Goal: Task Accomplishment & Management: Manage account settings

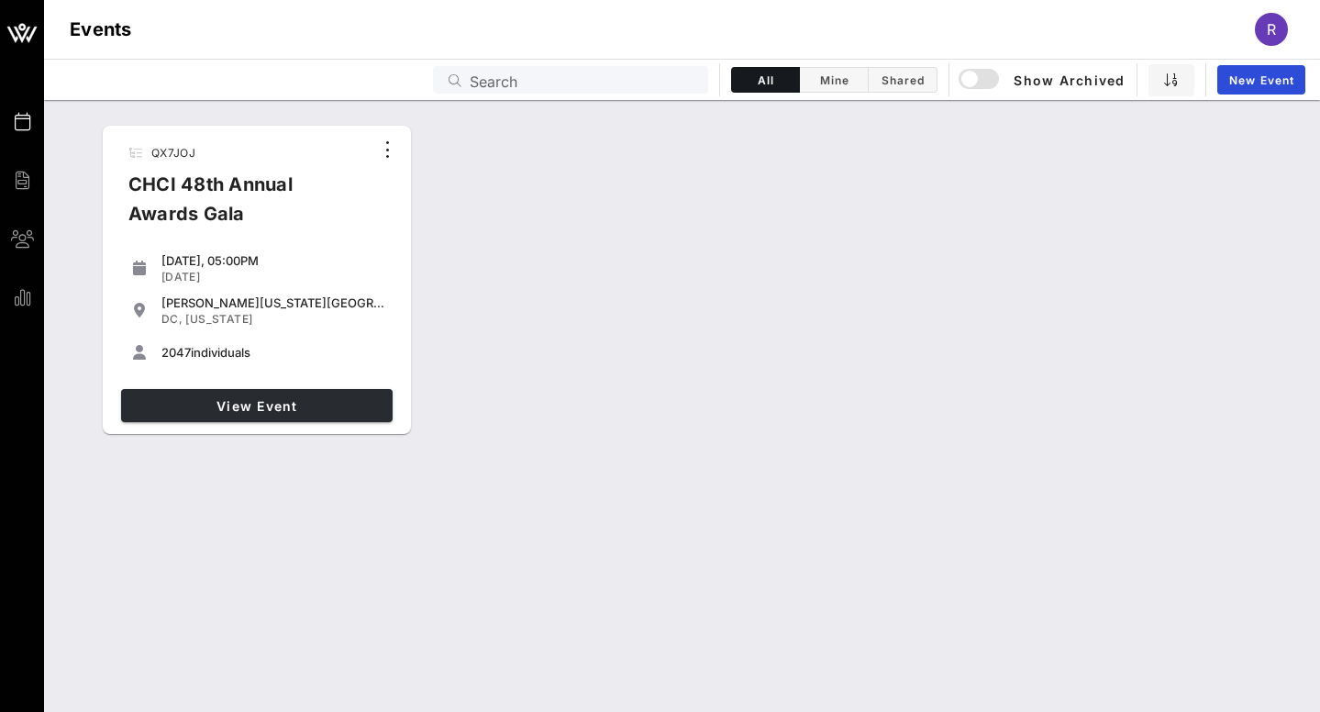
click at [235, 408] on span "View Event" at bounding box center [256, 406] width 257 height 16
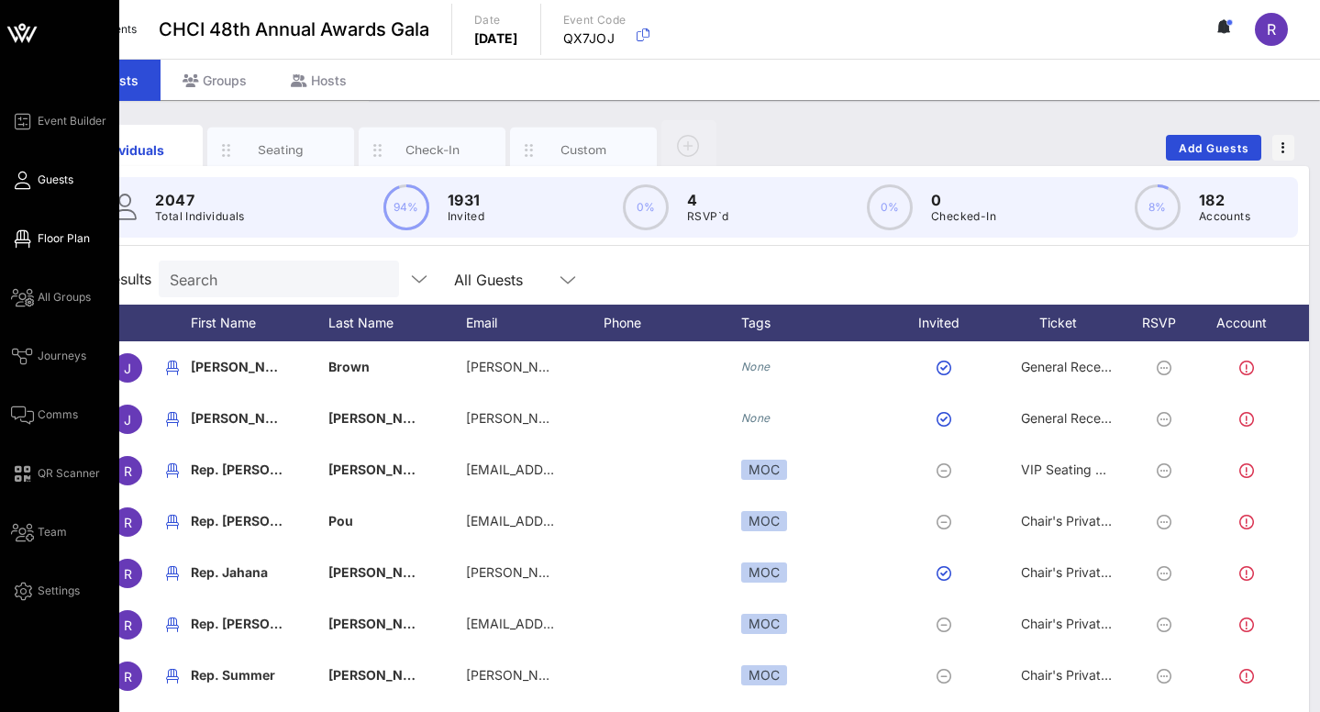
click at [49, 237] on span "Floor Plan" at bounding box center [64, 238] width 52 height 17
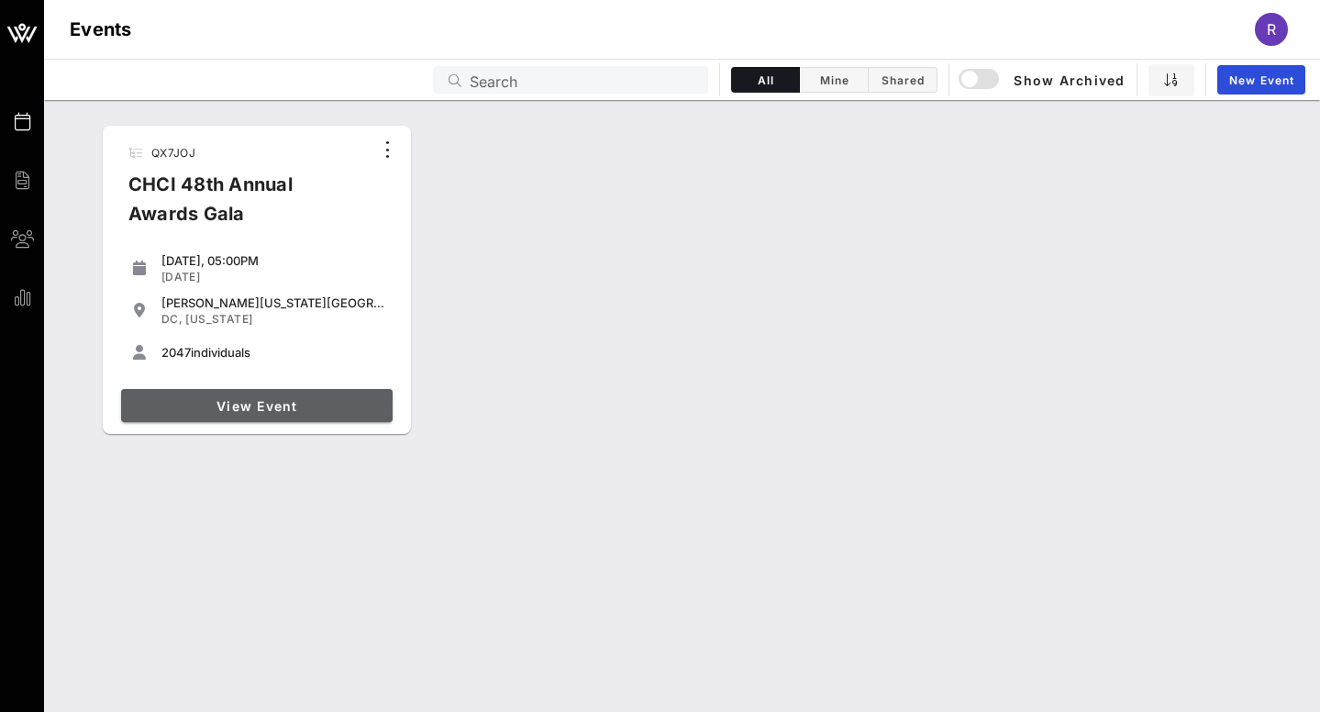
click at [259, 415] on link "View Event" at bounding box center [257, 405] width 272 height 33
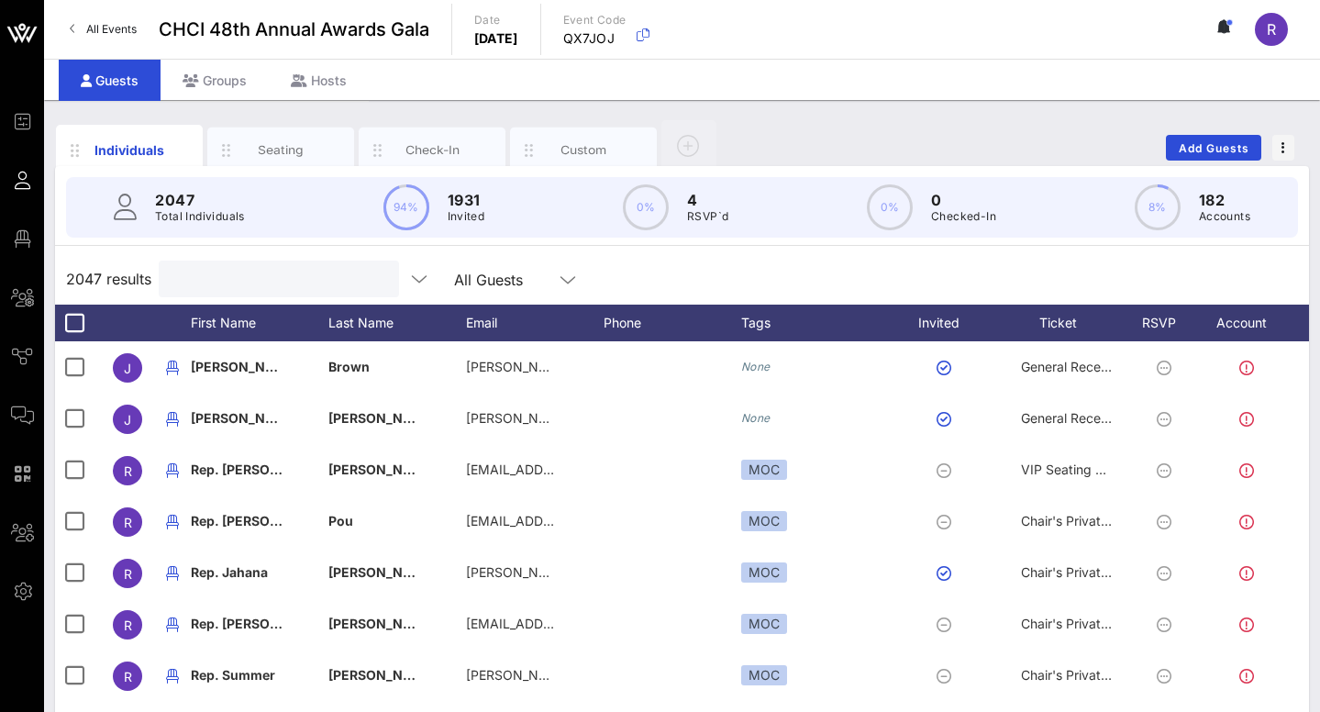
click at [228, 268] on input "text" at bounding box center [277, 279] width 215 height 24
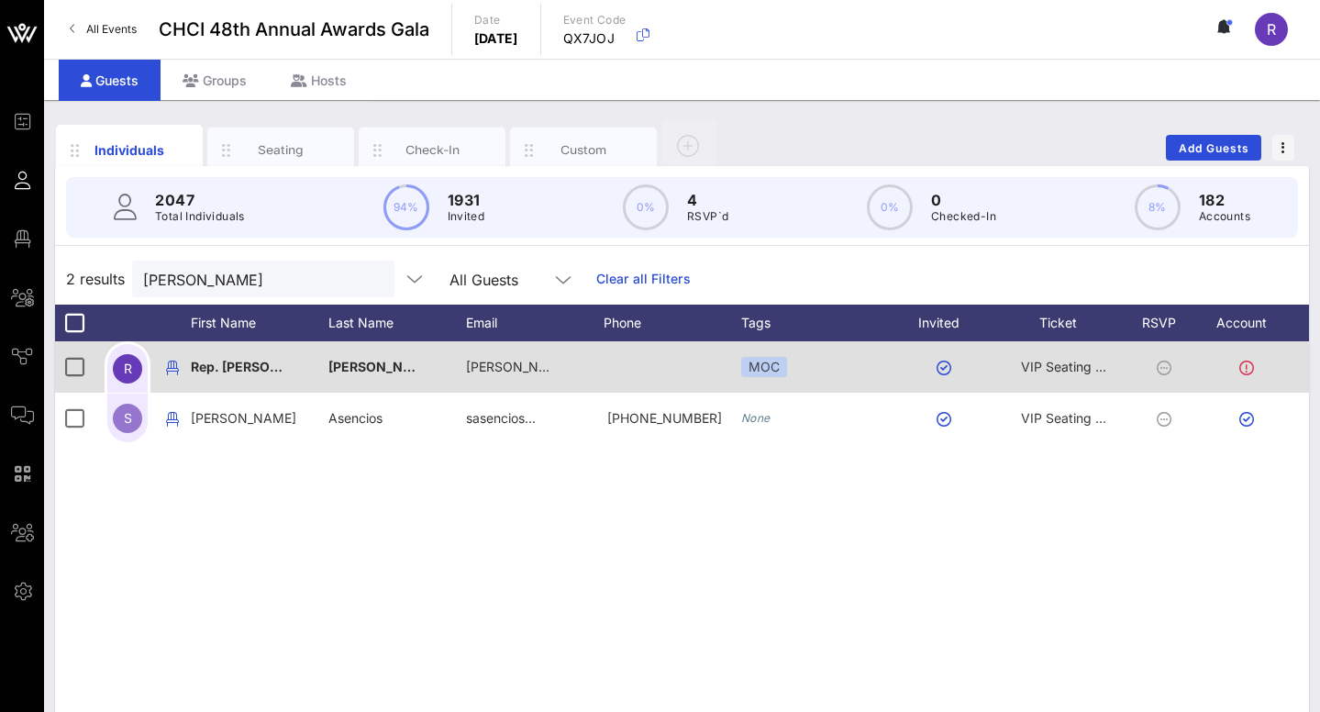
click at [1167, 364] on icon at bounding box center [1164, 368] width 15 height 15
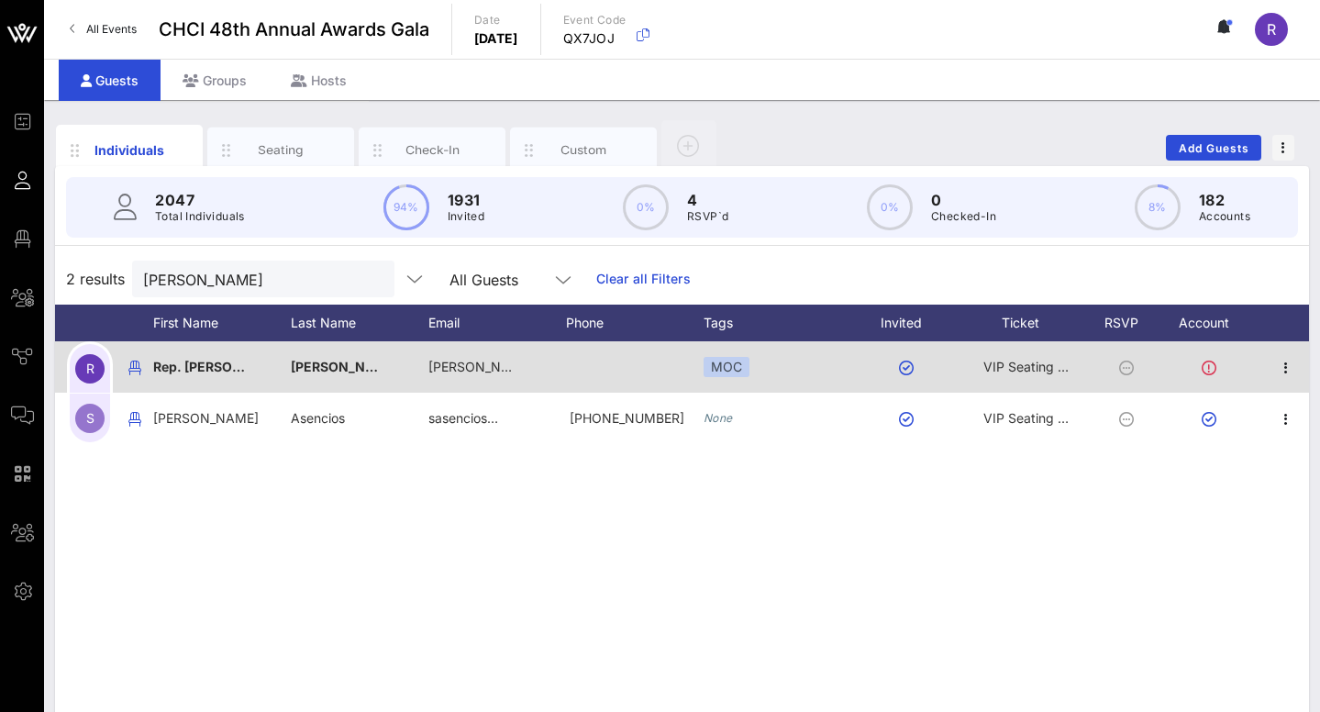
scroll to position [0, 38]
click at [1208, 368] on icon at bounding box center [1209, 368] width 15 height 15
click at [1291, 364] on icon "button" at bounding box center [1286, 368] width 22 height 22
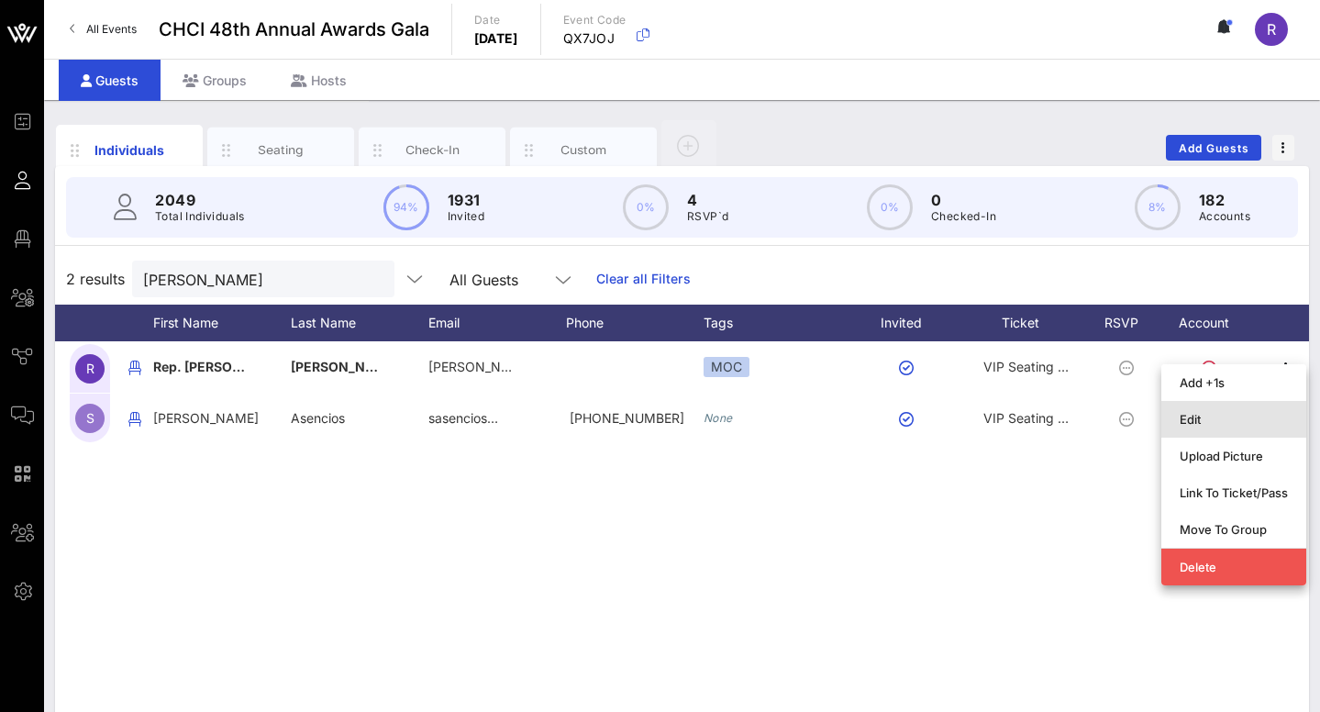
click at [1210, 419] on div "Edit" at bounding box center [1234, 419] width 108 height 15
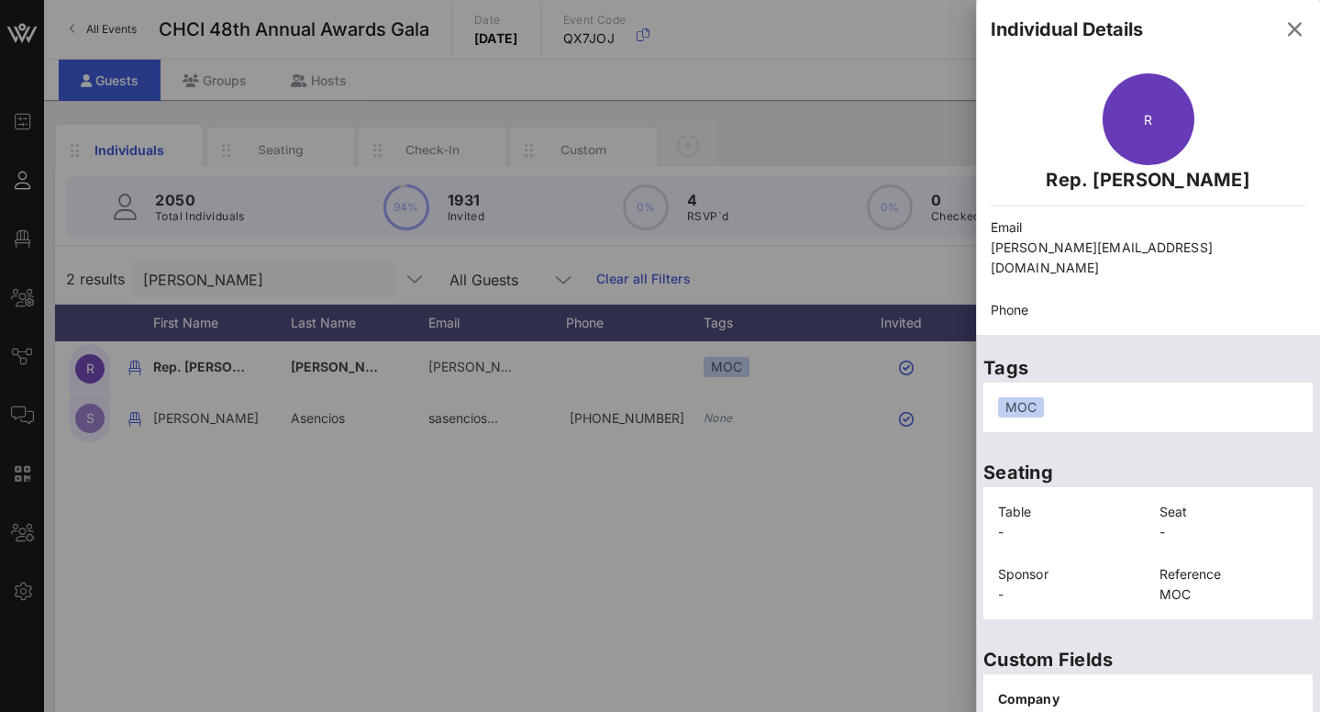
scroll to position [0, 0]
click at [1295, 26] on icon "button" at bounding box center [1295, 29] width 22 height 22
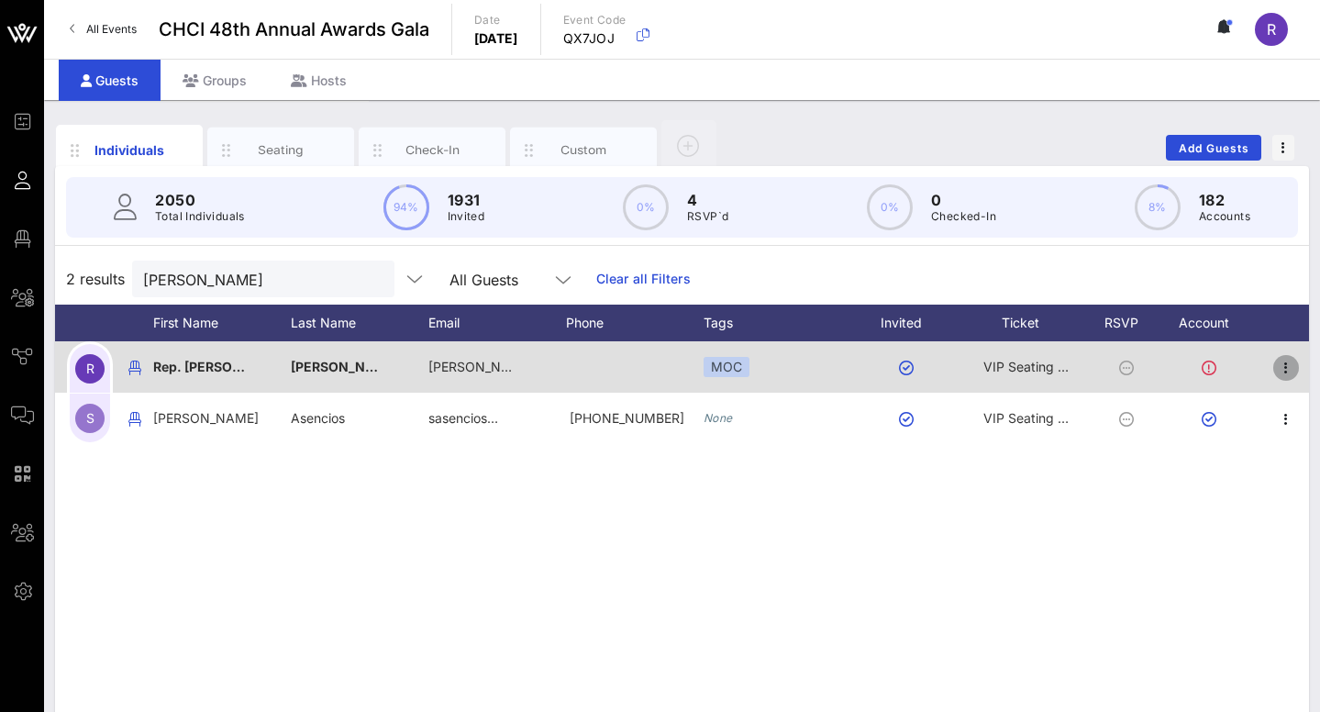
click at [1290, 369] on icon "button" at bounding box center [1286, 368] width 22 height 22
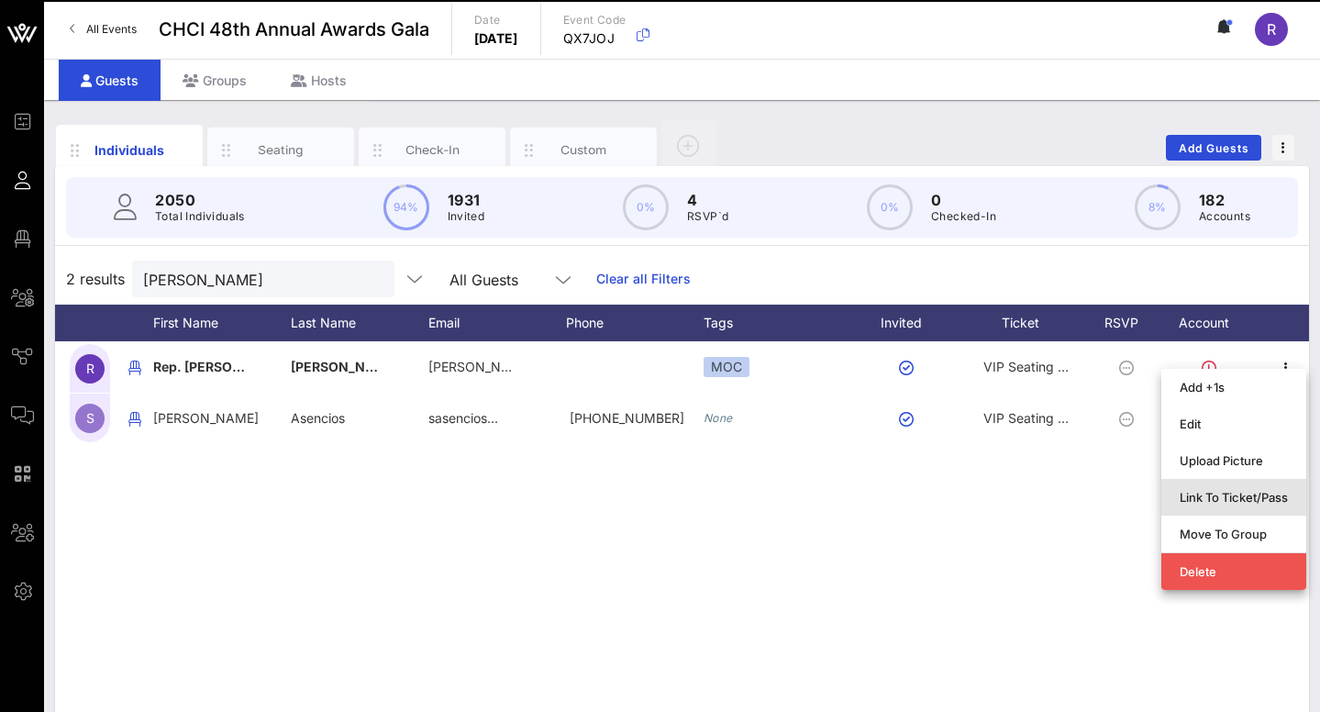
click at [1231, 490] on div "Link To Ticket/Pass" at bounding box center [1234, 497] width 108 height 15
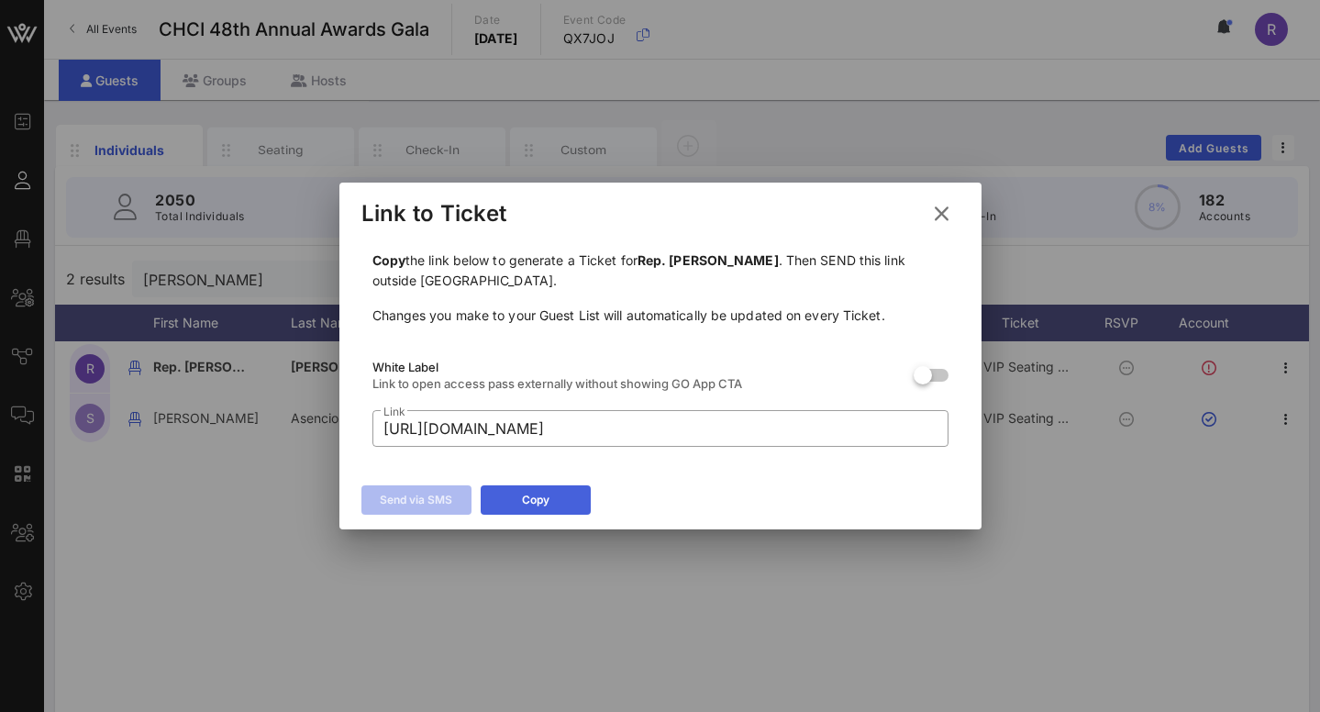
click at [545, 494] on div "Copy" at bounding box center [536, 500] width 28 height 18
click at [944, 210] on icon at bounding box center [941, 213] width 28 height 27
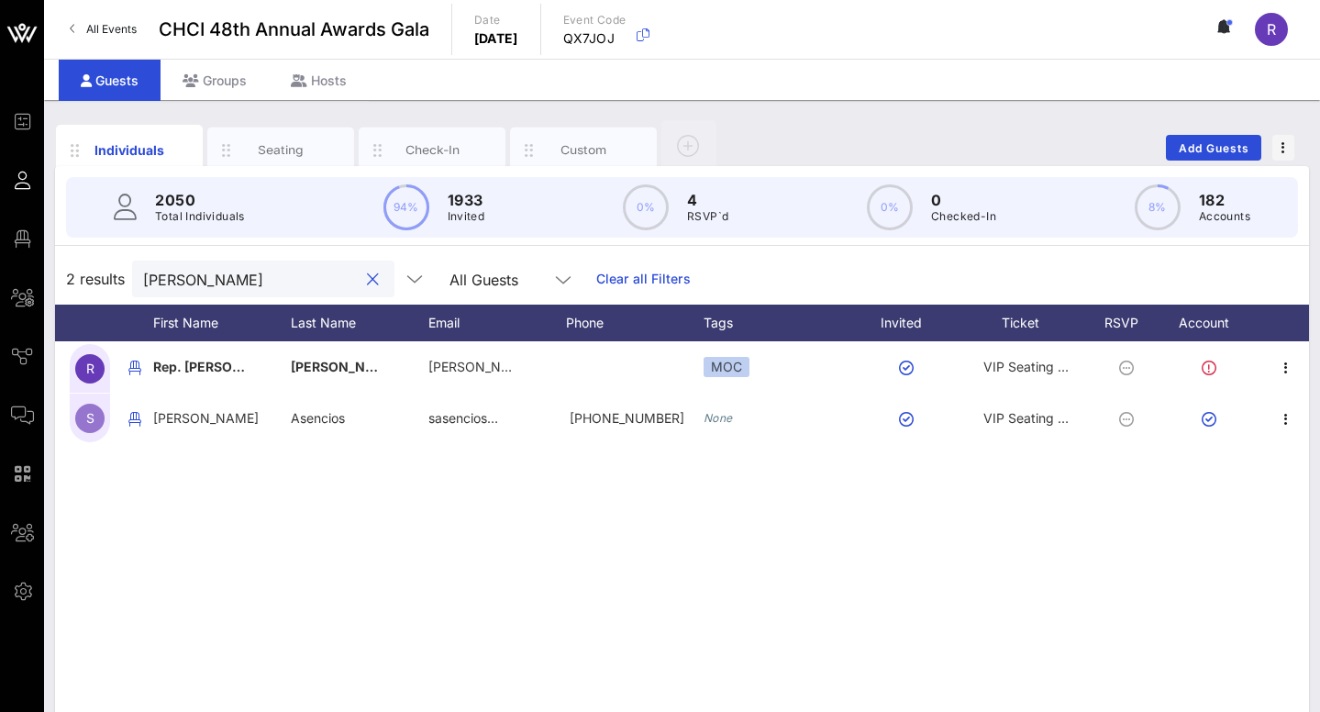
drag, startPoint x: 214, startPoint y: 278, endPoint x: 134, endPoint y: 273, distance: 80.0
click at [134, 273] on div "[PERSON_NAME]" at bounding box center [263, 279] width 262 height 37
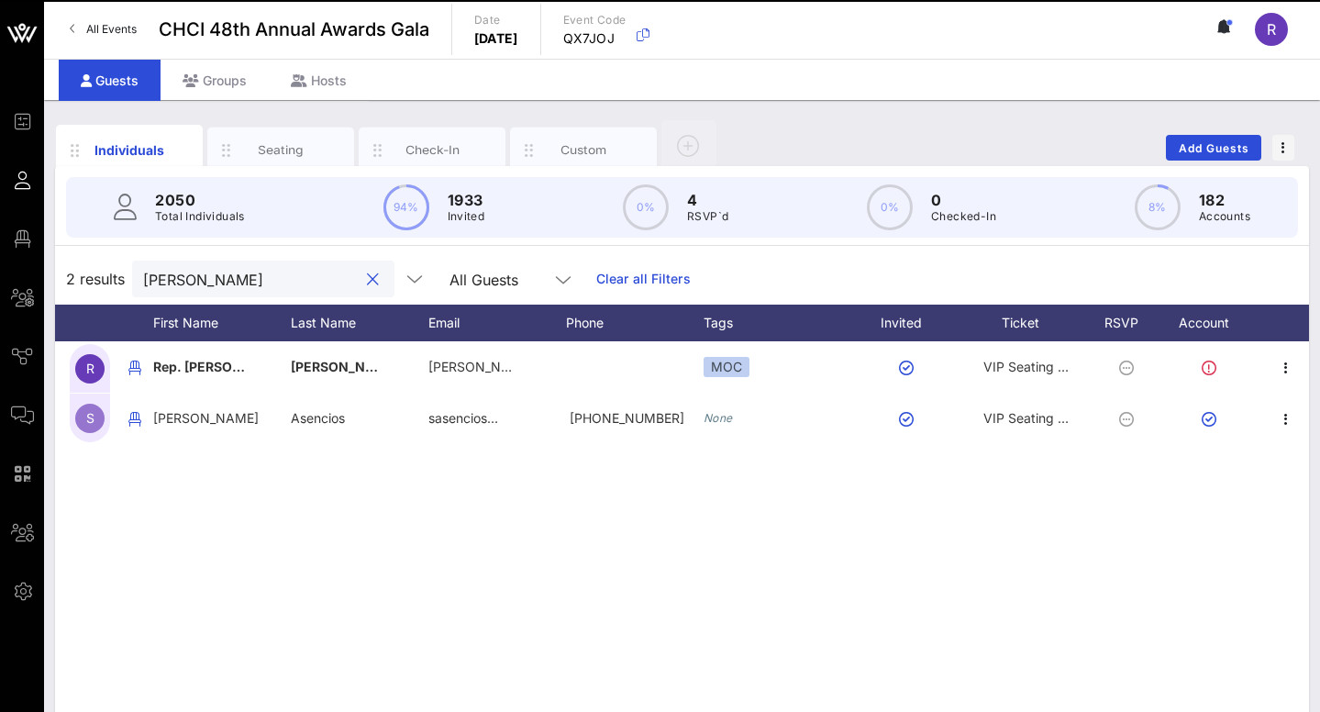
type input "[PERSON_NAME]"
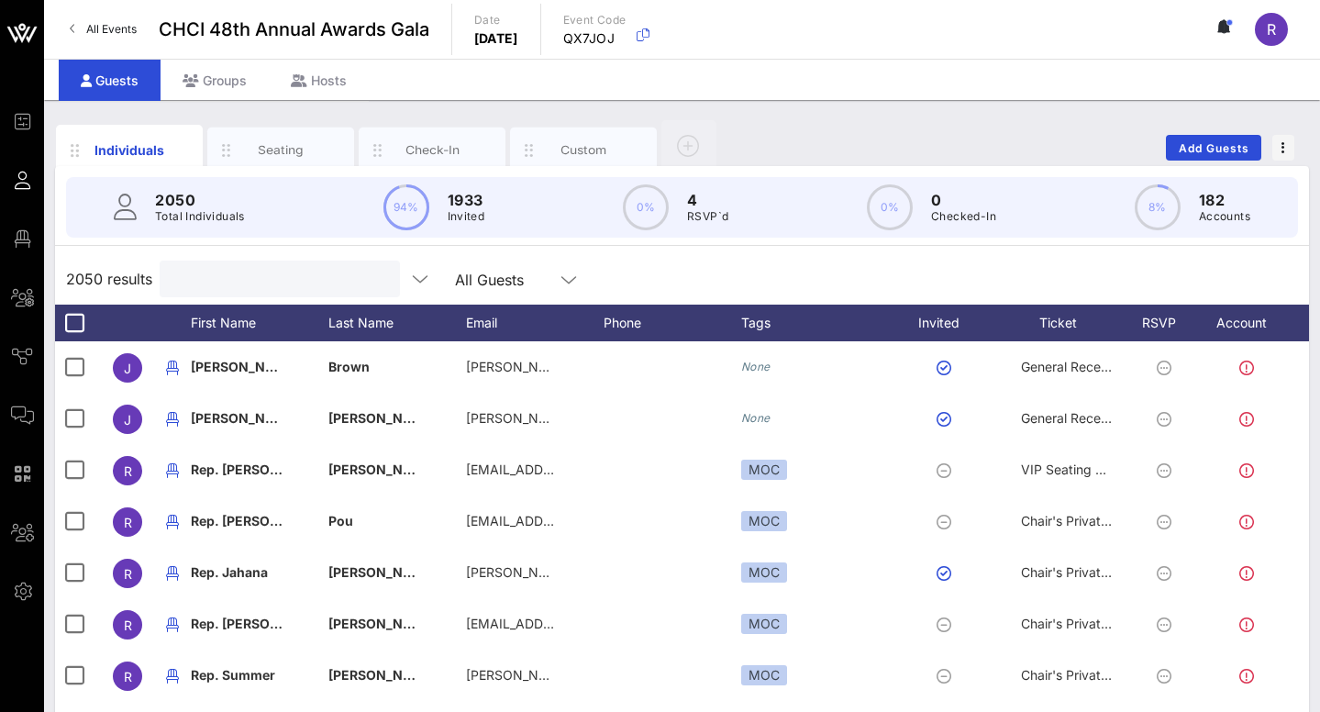
click at [279, 271] on input "text" at bounding box center [278, 279] width 215 height 24
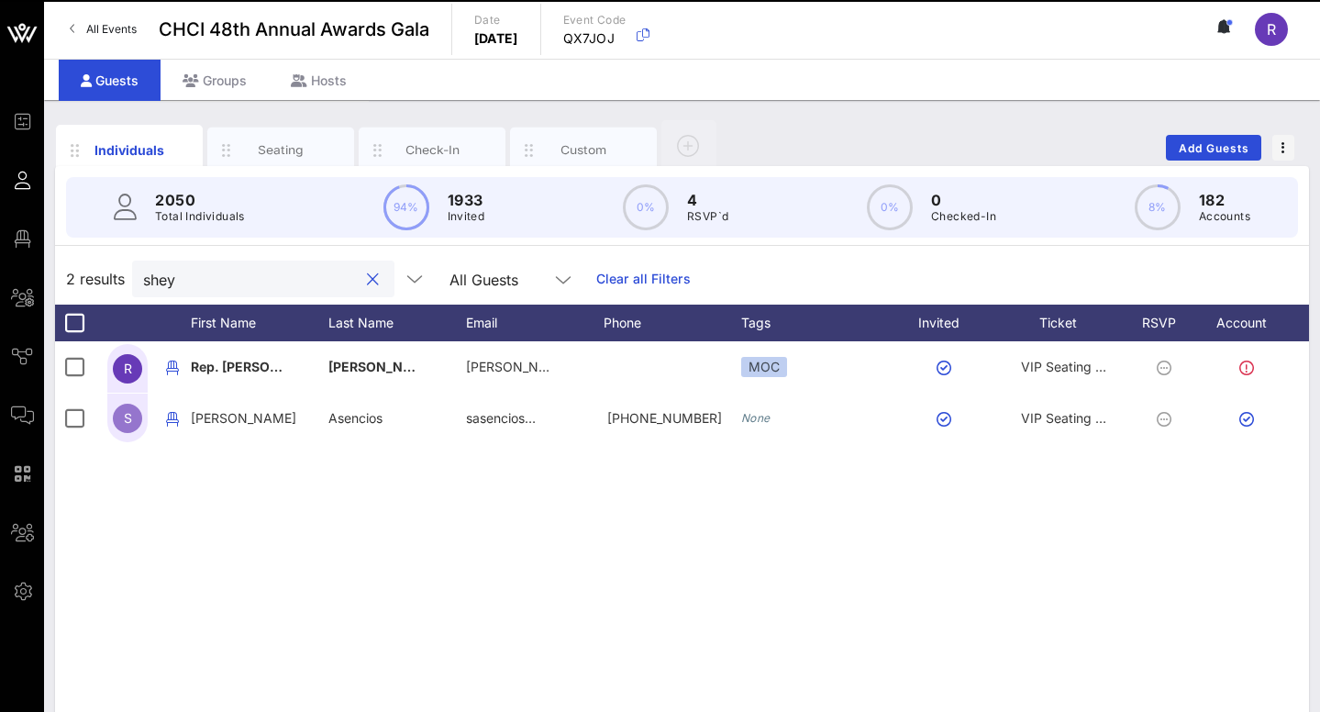
type input "they"
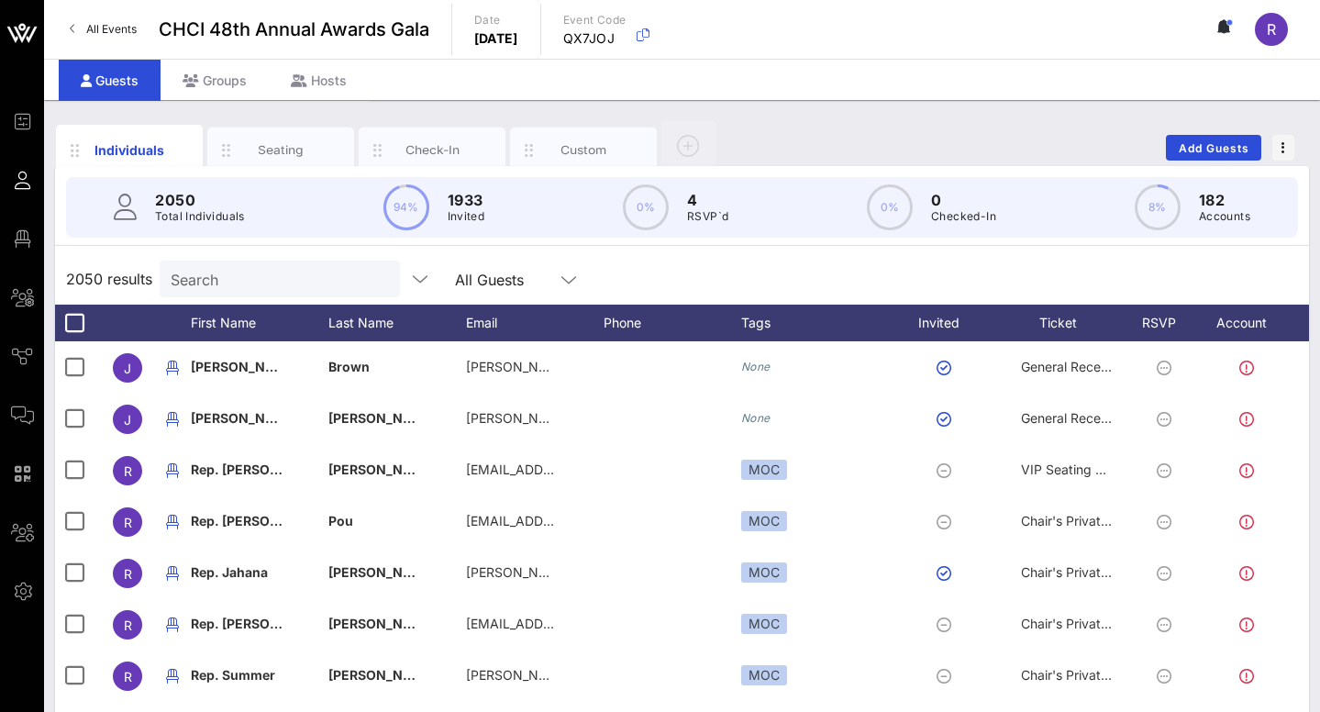
click at [210, 280] on input "Search" at bounding box center [278, 279] width 215 height 24
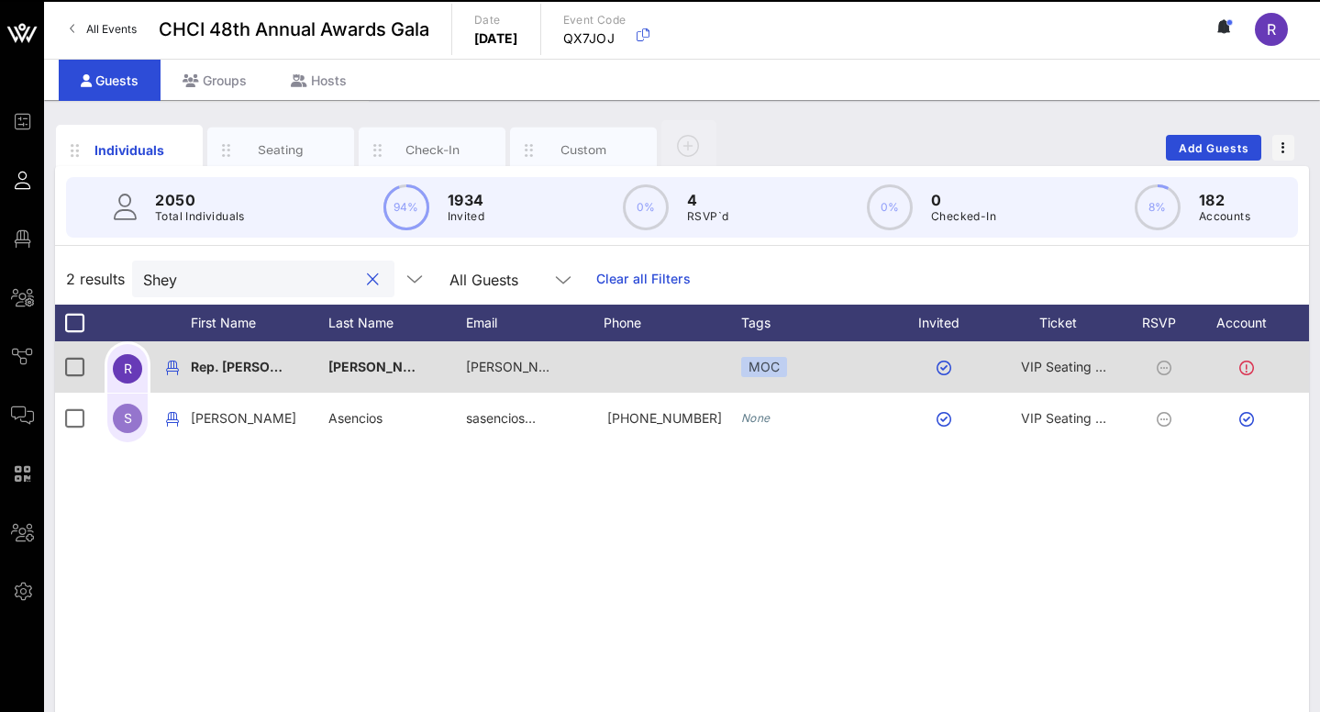
click at [1163, 367] on icon at bounding box center [1164, 368] width 15 height 15
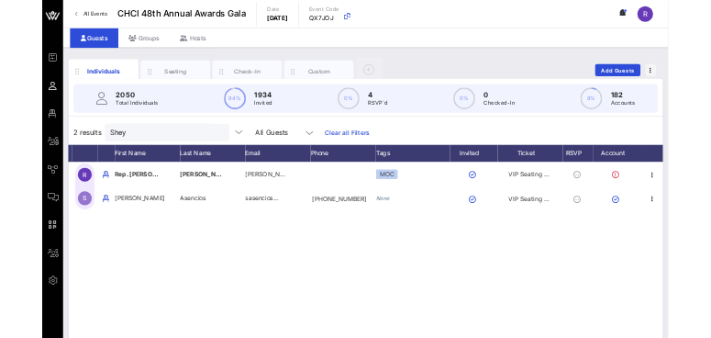
scroll to position [0, 38]
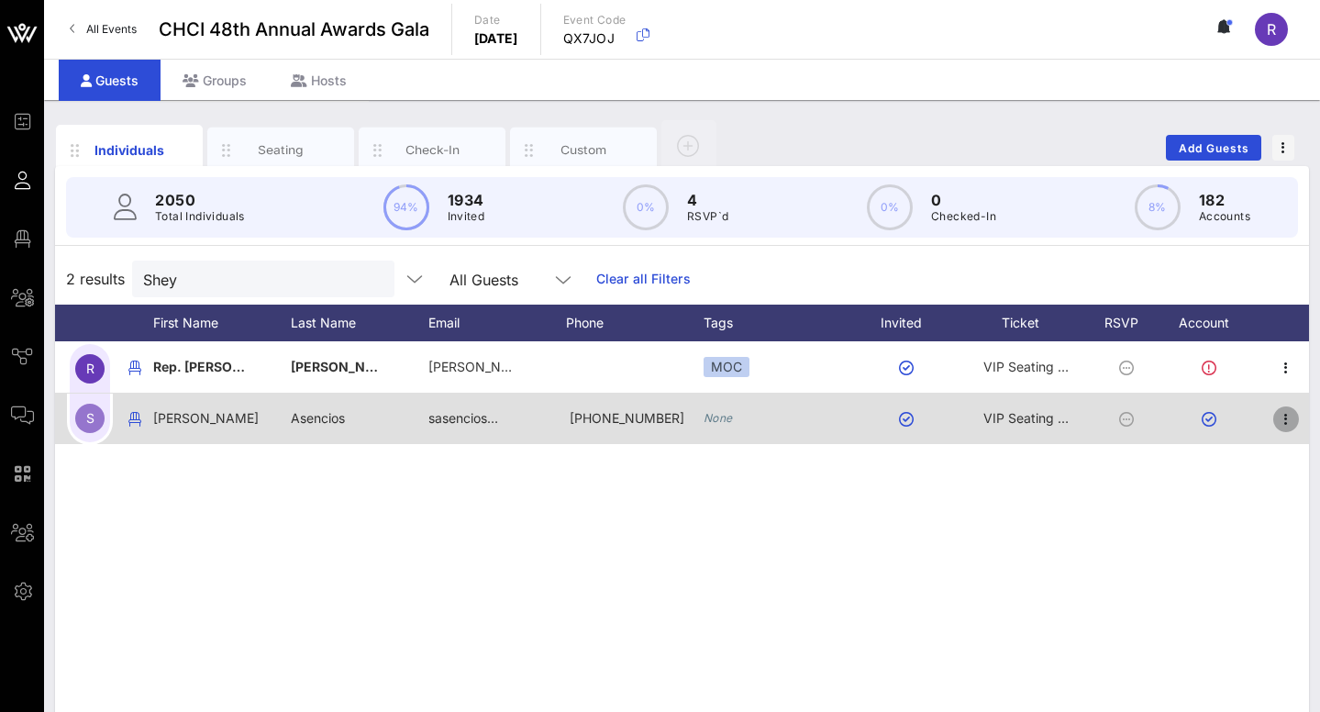
click at [1286, 422] on icon "button" at bounding box center [1286, 419] width 22 height 22
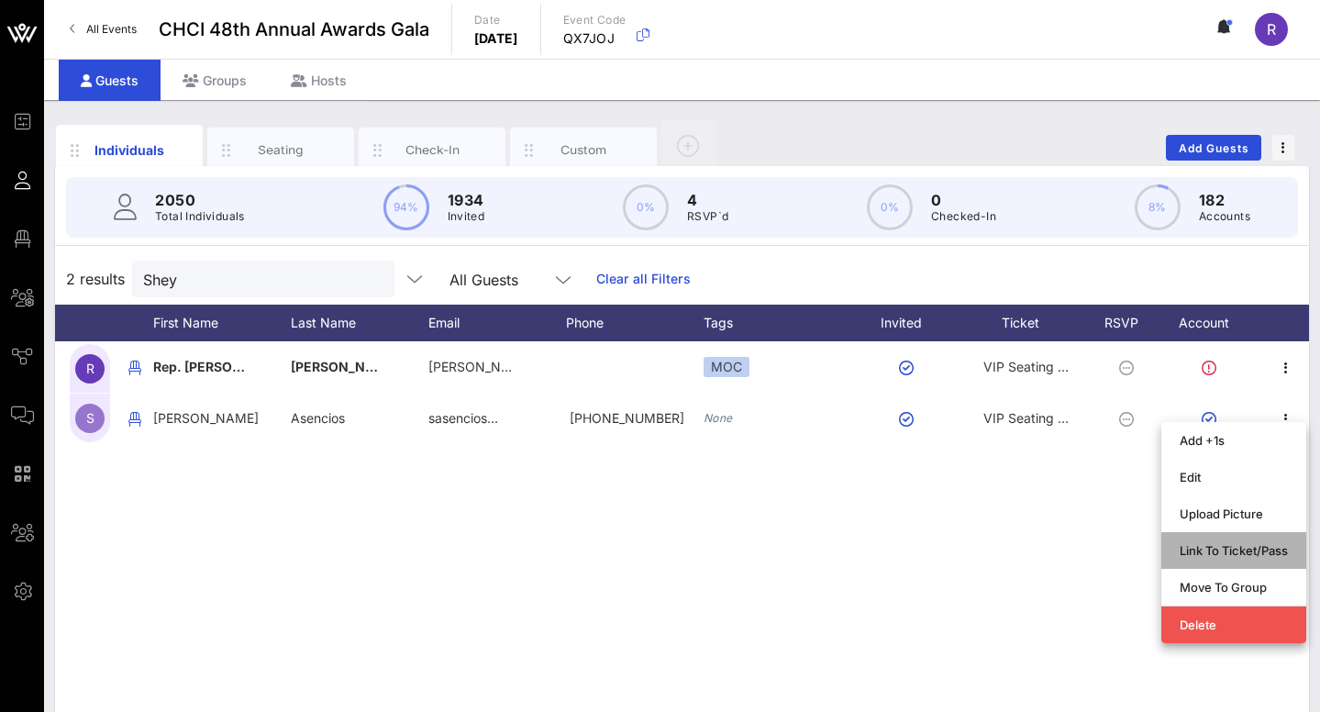
click at [1235, 542] on div "Link To Ticket/Pass" at bounding box center [1234, 550] width 108 height 29
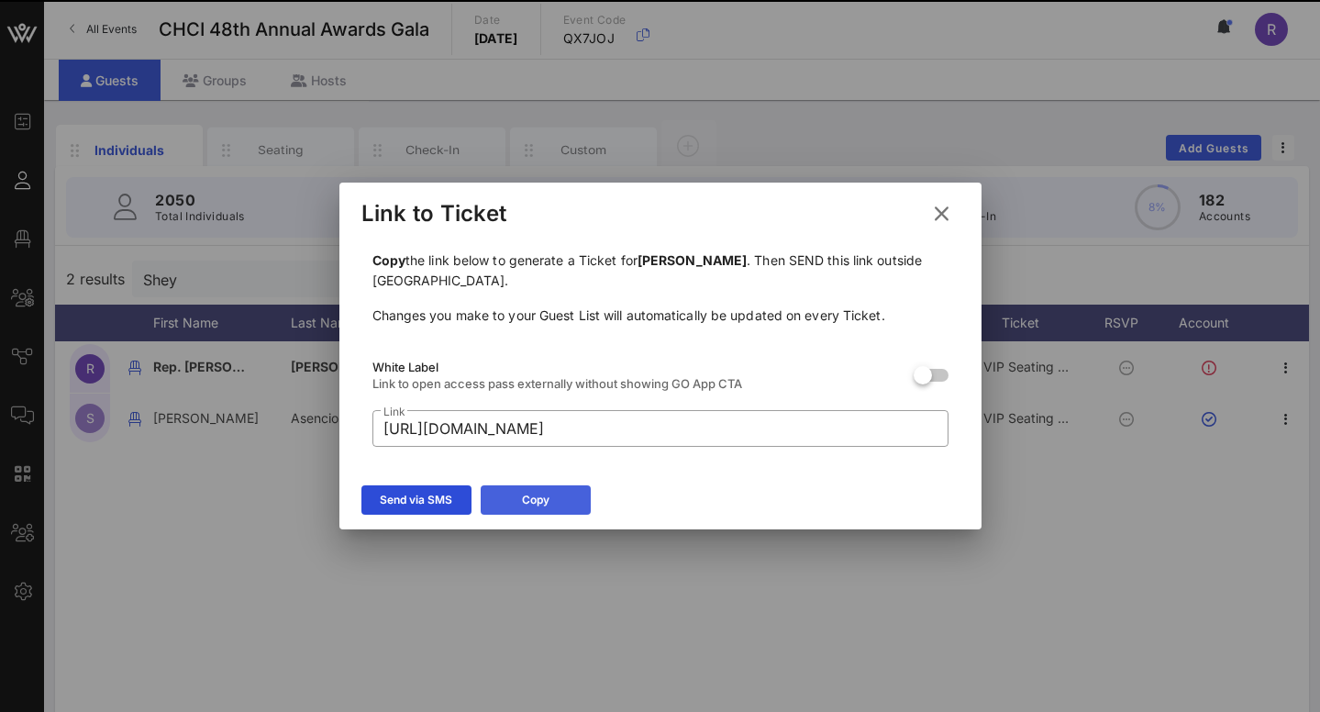
click at [529, 496] on icon at bounding box center [536, 500] width 16 height 14
click at [942, 209] on icon at bounding box center [941, 213] width 31 height 32
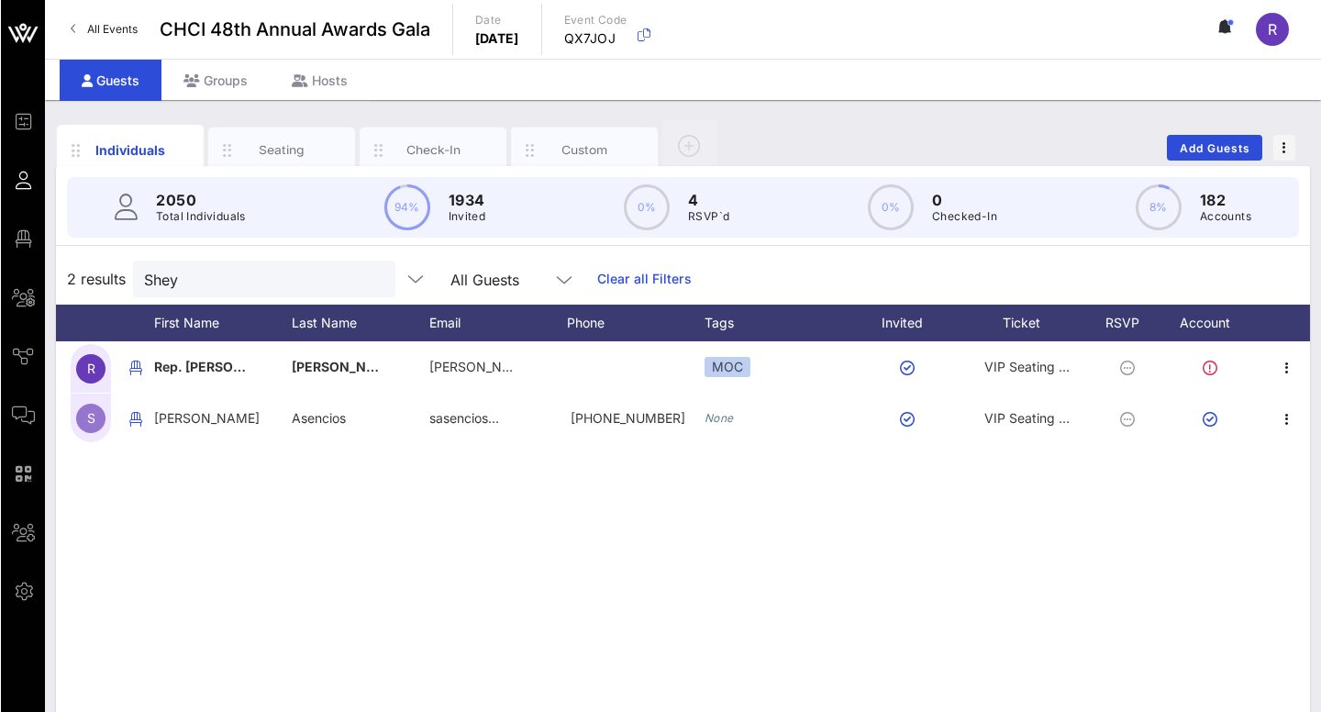
scroll to position [0, 0]
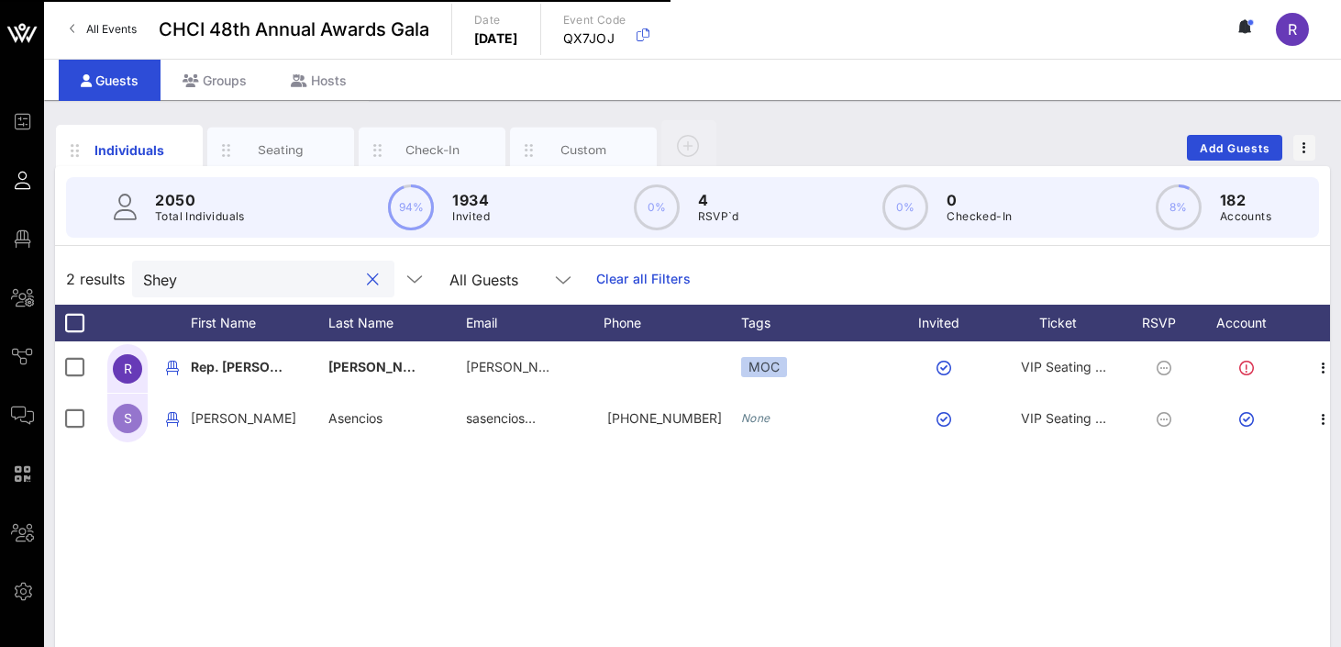
drag, startPoint x: 196, startPoint y: 282, endPoint x: 91, endPoint y: 271, distance: 106.1
click at [91, 272] on div "2 results Shey All Guests Clear all Filters" at bounding box center [692, 278] width 1275 height 51
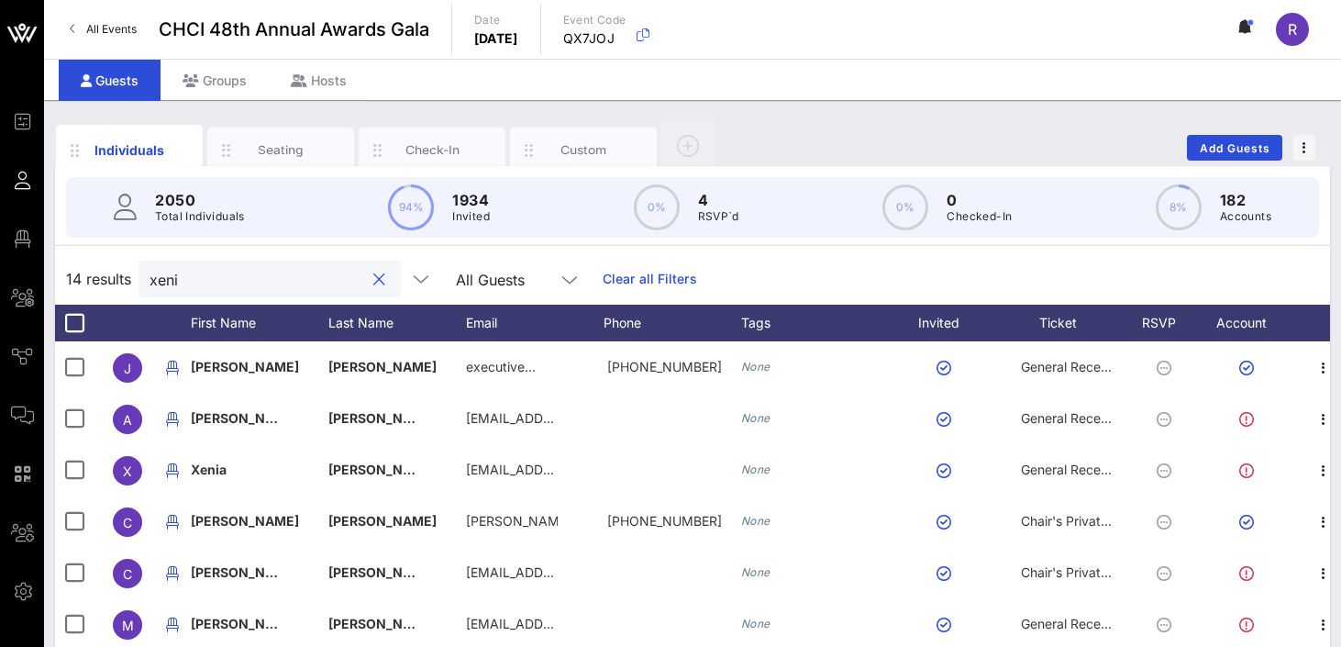
type input "xenia"
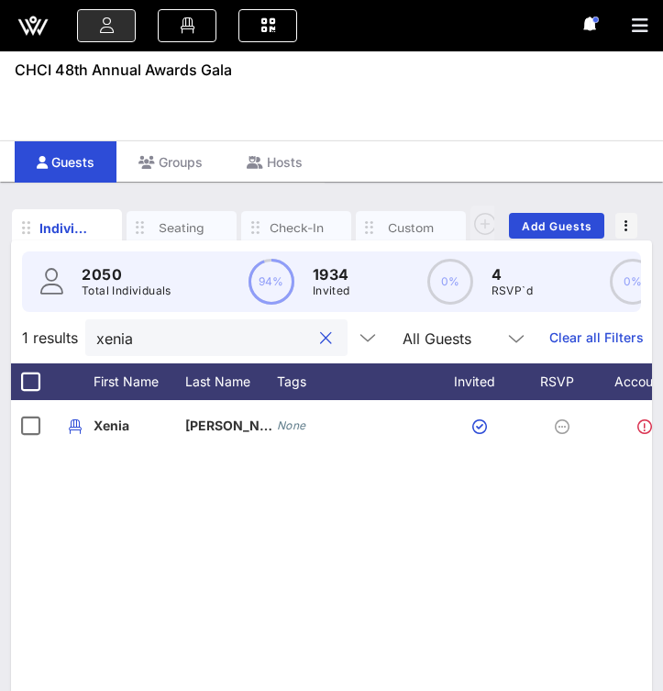
click at [331, 339] on button "clear icon" at bounding box center [326, 338] width 12 height 18
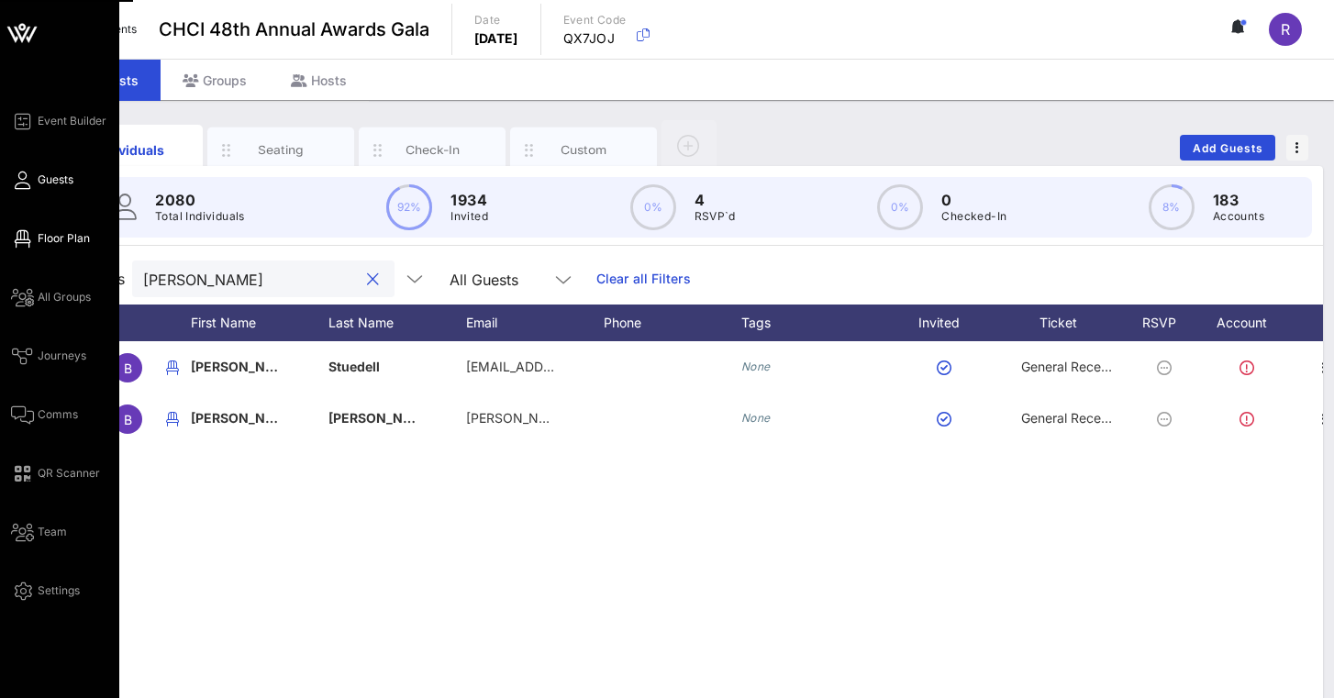
type input "[PERSON_NAME]"
click at [58, 246] on span "Floor Plan" at bounding box center [64, 238] width 52 height 17
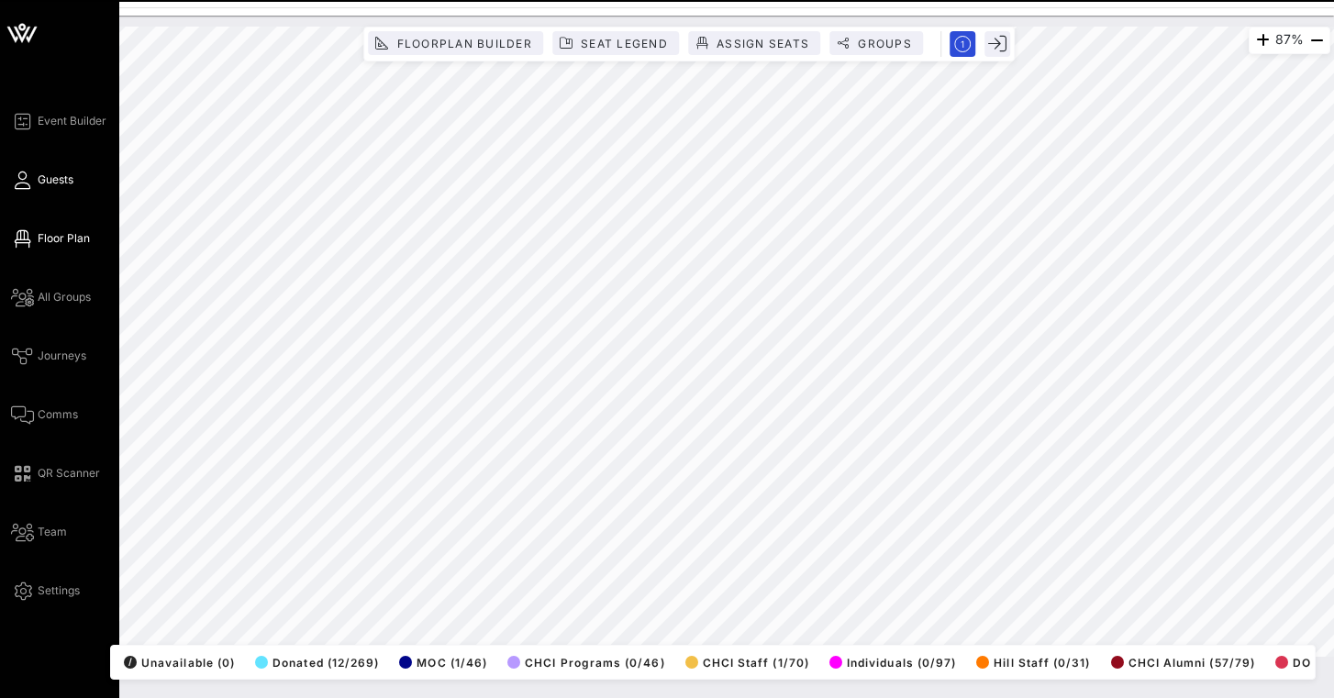
click at [26, 182] on icon at bounding box center [22, 180] width 23 height 3
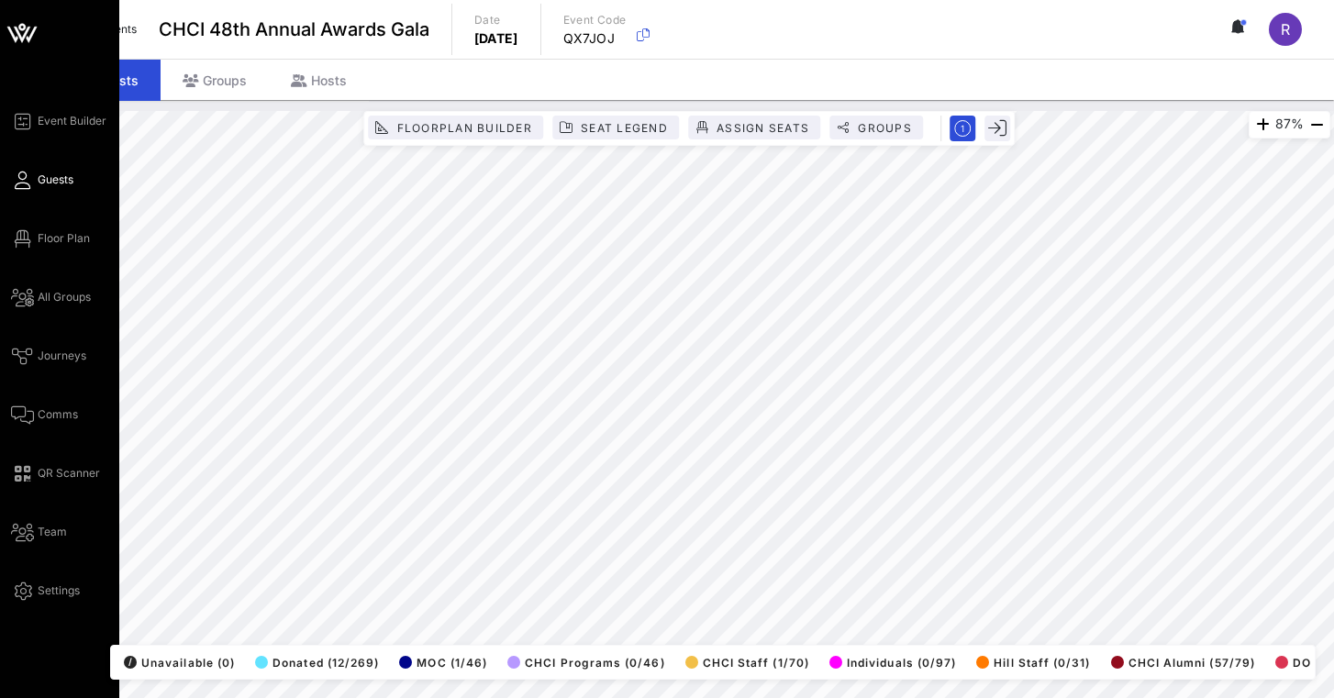
click at [17, 179] on icon at bounding box center [22, 180] width 23 height 3
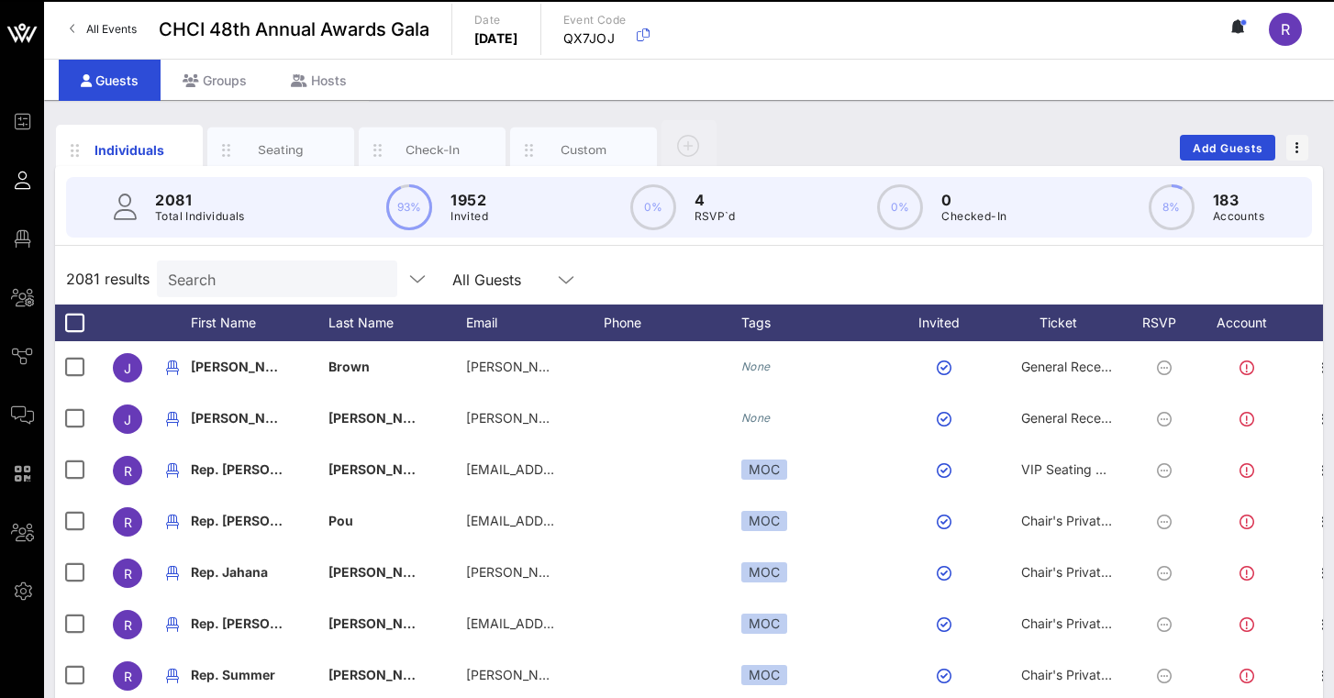
click at [242, 272] on input "Search" at bounding box center [275, 279] width 215 height 24
click at [215, 284] on input "Search" at bounding box center [275, 279] width 215 height 24
